Goal: Task Accomplishment & Management: Manage account settings

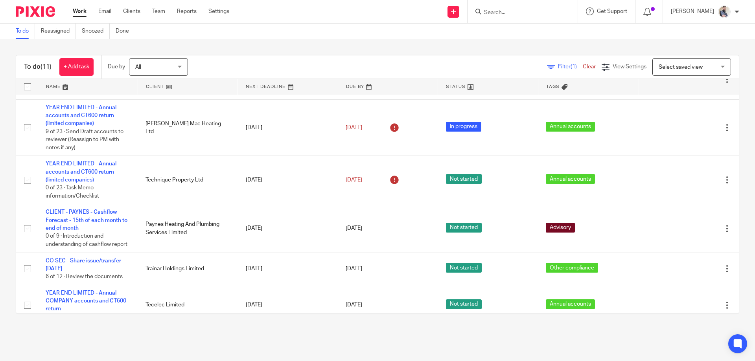
scroll to position [269, 0]
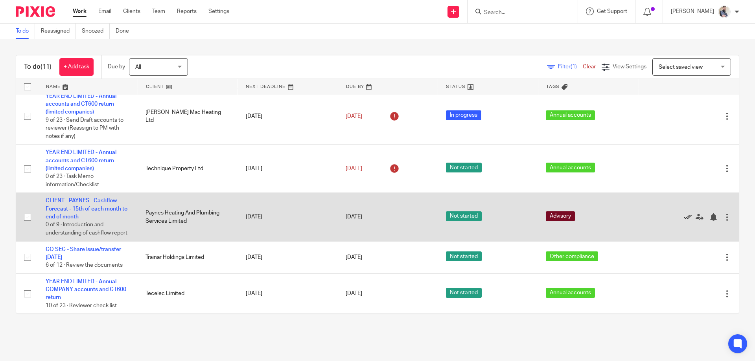
click at [684, 214] on icon at bounding box center [688, 217] width 8 height 8
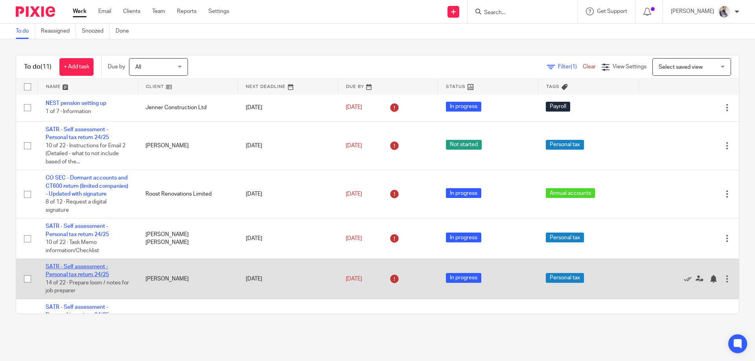
scroll to position [0, 0]
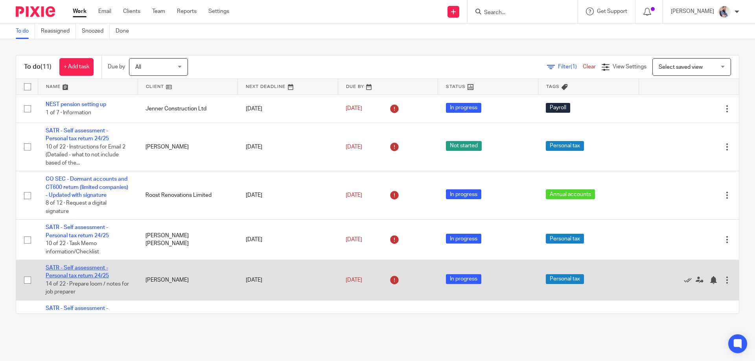
click at [92, 275] on link "SATR - Self assessment - Personal tax return 24/25" at bounding box center [77, 271] width 63 height 13
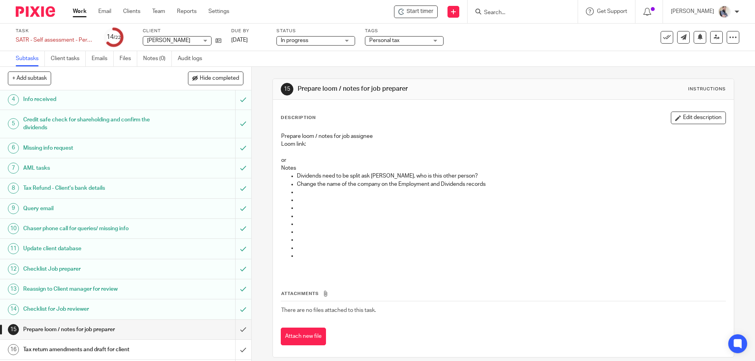
scroll to position [205, 0]
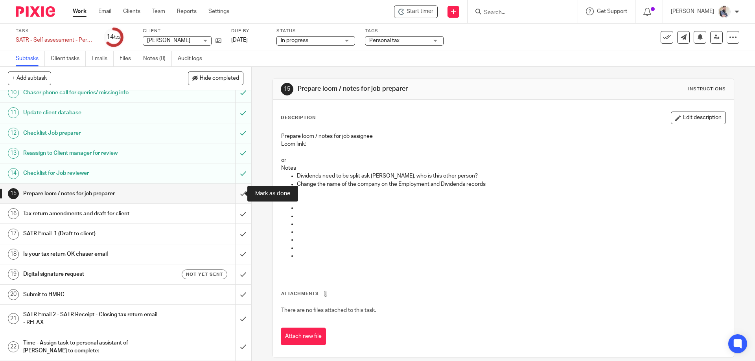
click at [235, 194] on input "submit" at bounding box center [125, 194] width 251 height 20
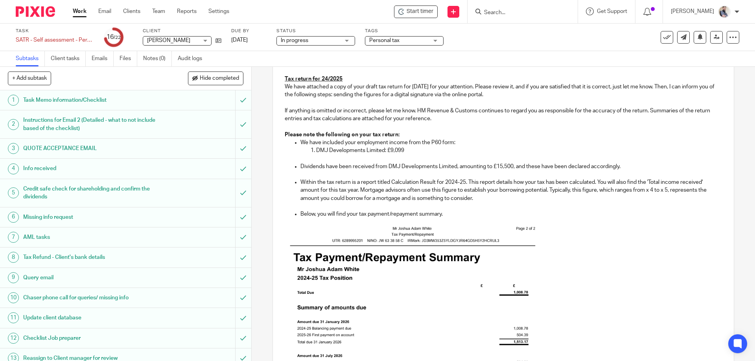
scroll to position [210, 0]
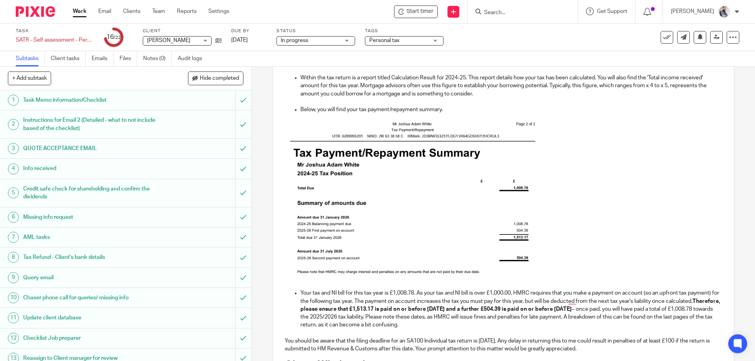
click at [411, 207] on img "To enrich screen reader interactions, please activate Accessibility in Grammarl…" at bounding box center [413, 200] width 256 height 157
drag, startPoint x: 539, startPoint y: 279, endPoint x: 574, endPoint y: 303, distance: 42.7
click at [574, 303] on div "Hi Joshua, Tax return for 24/2025 We have attached a copy of your draft tax ret…" at bounding box center [503, 230] width 460 height 566
click at [274, 231] on div "Hi Joshua, Tax return for 24/2025 We have attached a copy of your draft tax ret…" at bounding box center [503, 230] width 460 height 566
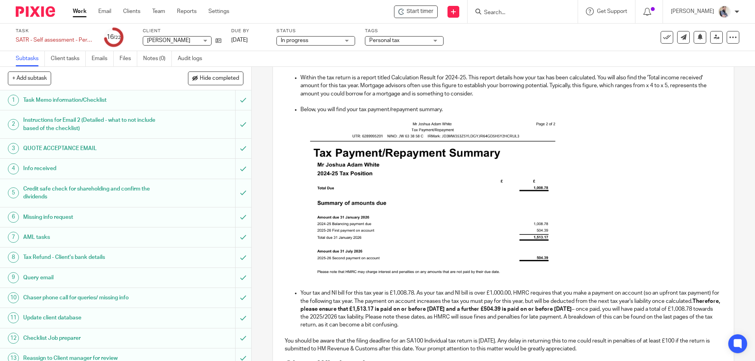
click at [450, 261] on img "To enrich screen reader interactions, please activate Accessibility in Grammarl…" at bounding box center [433, 200] width 256 height 157
drag, startPoint x: 561, startPoint y: 281, endPoint x: 567, endPoint y: 300, distance: 20.1
click at [567, 300] on div "Hi Joshua, Tax return for 24/2025 We have attached a copy of your draft tax ret…" at bounding box center [503, 230] width 460 height 566
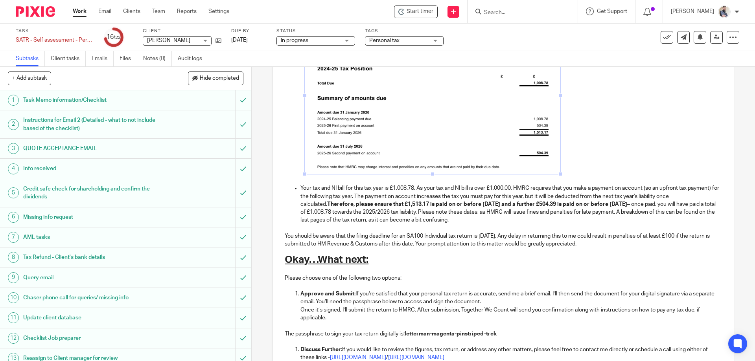
scroll to position [367, 0]
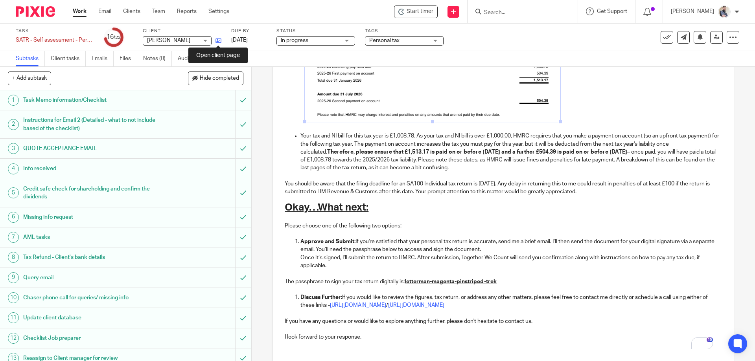
click at [218, 43] on icon at bounding box center [218, 41] width 6 height 6
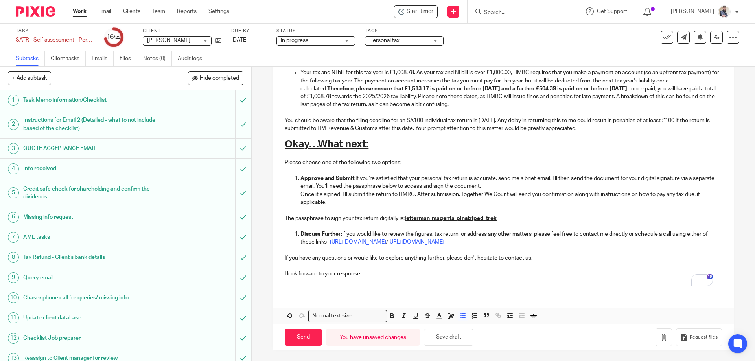
scroll to position [431, 0]
click at [449, 339] on button "Save draft" at bounding box center [449, 336] width 50 height 17
click at [470, 334] on button "Save draft" at bounding box center [449, 336] width 50 height 17
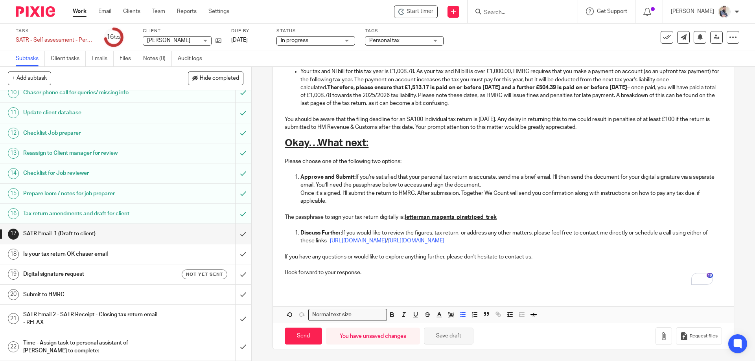
drag, startPoint x: 442, startPoint y: 344, endPoint x: 449, endPoint y: 341, distance: 8.2
click at [442, 344] on button "Save draft" at bounding box center [449, 336] width 50 height 17
click at [714, 40] on icon at bounding box center [717, 37] width 6 height 6
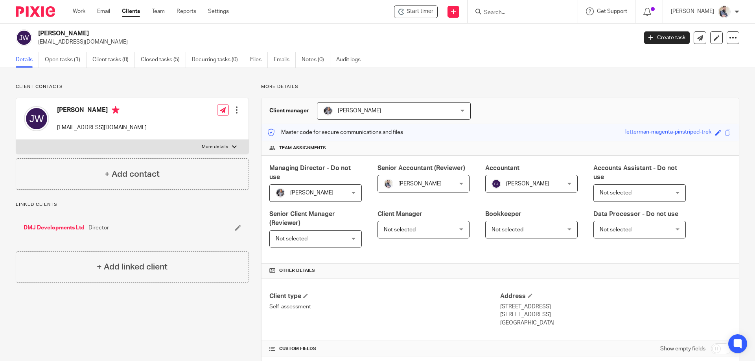
drag, startPoint x: 78, startPoint y: 31, endPoint x: 38, endPoint y: 32, distance: 39.7
click at [38, 32] on h2 "[PERSON_NAME]" at bounding box center [275, 33] width 475 height 8
copy h2 "[PERSON_NAME]"
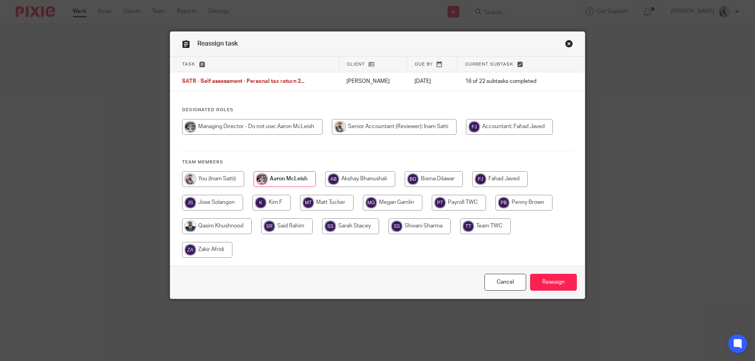
click at [549, 278] on input "Reassign" at bounding box center [553, 282] width 47 height 17
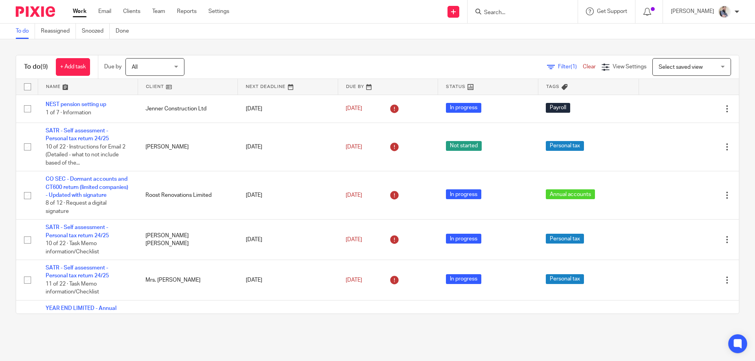
scroll to position [172, 0]
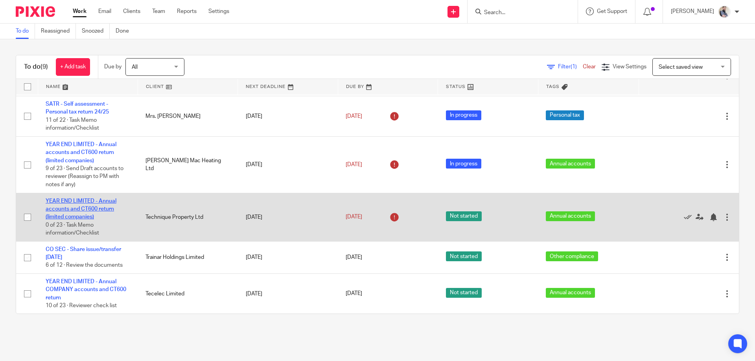
click at [86, 209] on link "YEAR END LIMITED - Annual accounts and CT600 return (limited companies)" at bounding box center [81, 210] width 71 height 22
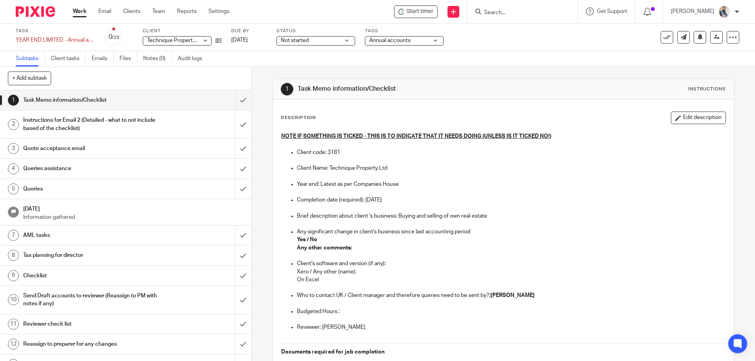
click at [83, 12] on link "Work" at bounding box center [80, 11] width 14 height 8
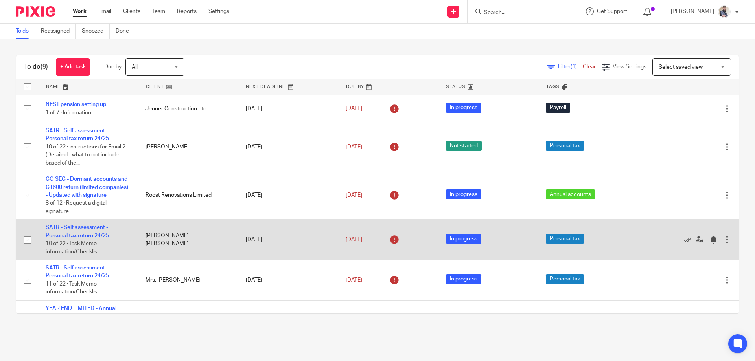
scroll to position [172, 0]
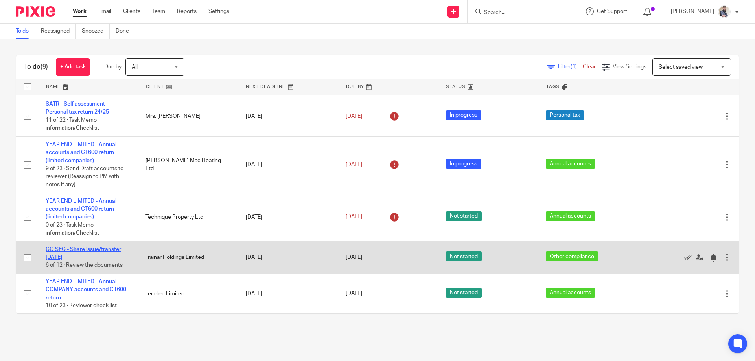
click at [75, 247] on link "CO SEC - Share issue/transfer [DATE]" at bounding box center [83, 253] width 75 height 13
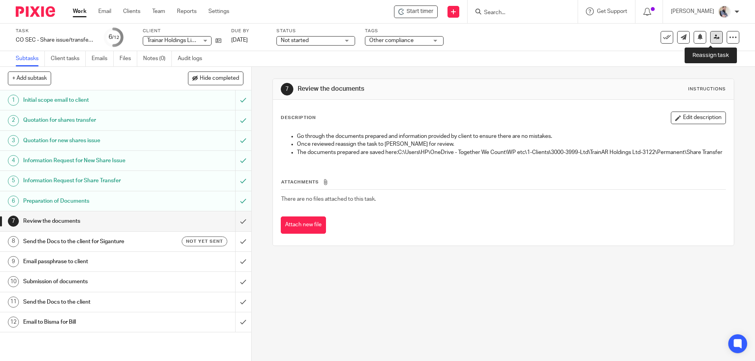
click at [710, 40] on link at bounding box center [716, 37] width 13 height 13
